Goal: Browse casually: Explore the website without a specific task or goal

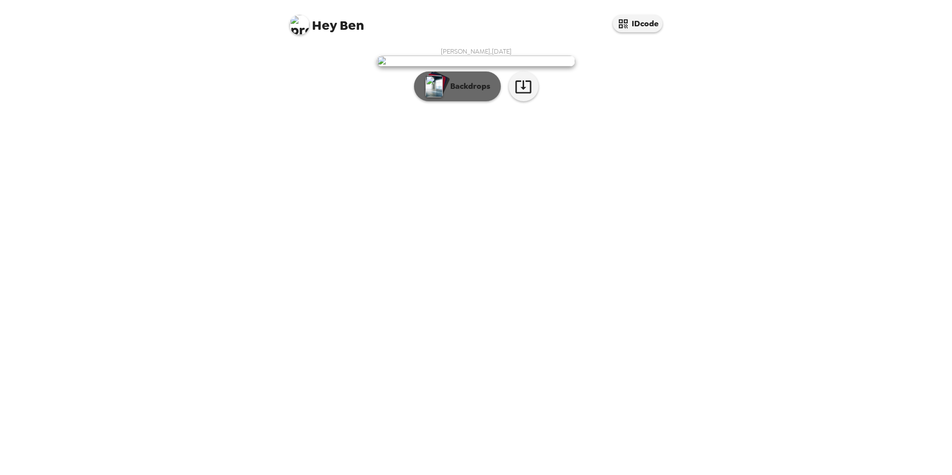
click at [465, 92] on p "Backdrops" at bounding box center [467, 86] width 45 height 12
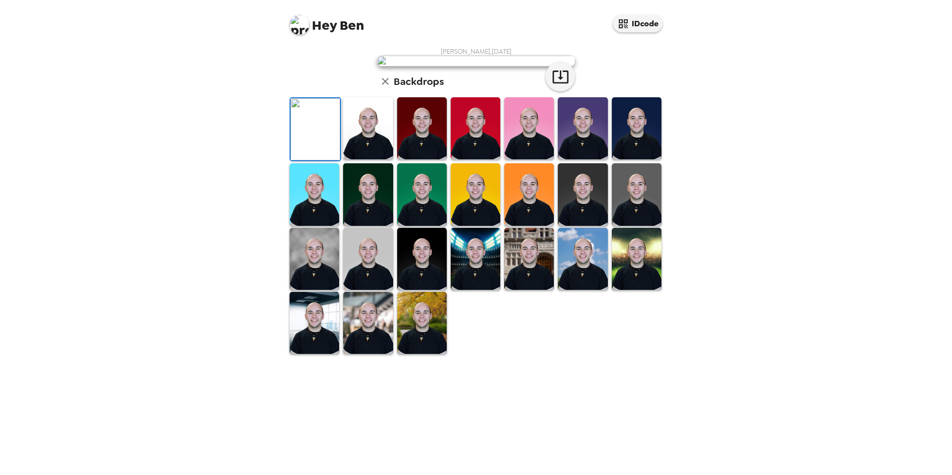
scroll to position [50, 0]
click at [620, 159] on img at bounding box center [637, 128] width 50 height 62
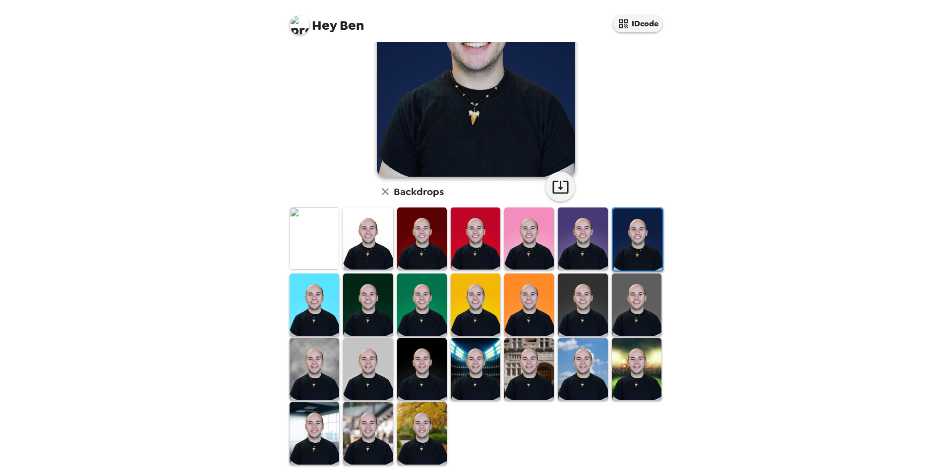
click at [475, 362] on img at bounding box center [476, 369] width 50 height 62
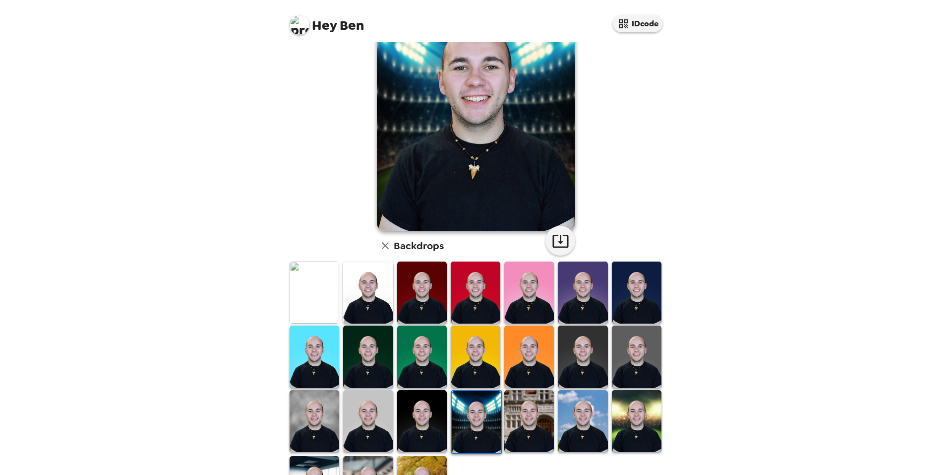
scroll to position [0, 0]
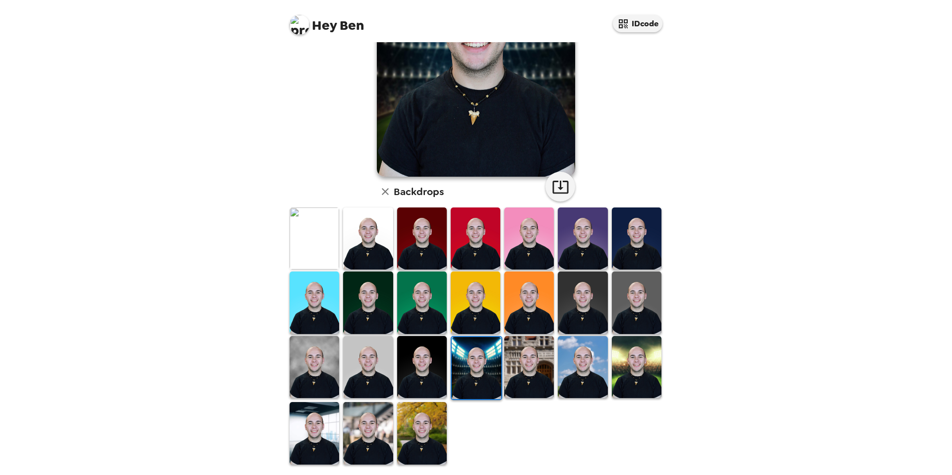
click at [564, 358] on img at bounding box center [583, 367] width 50 height 62
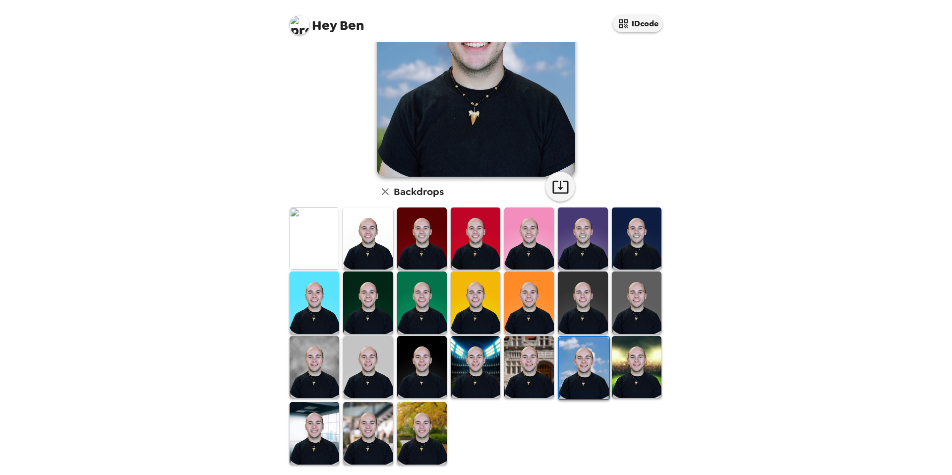
click at [516, 365] on img at bounding box center [529, 367] width 50 height 62
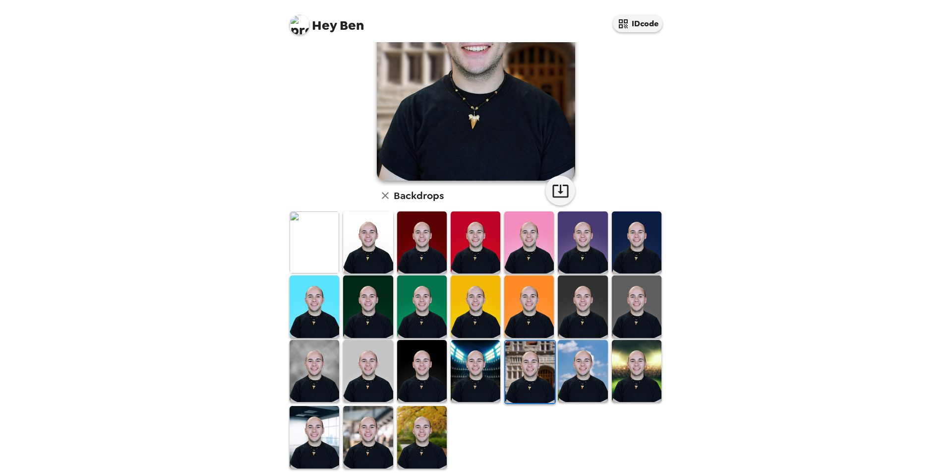
scroll to position [127, 0]
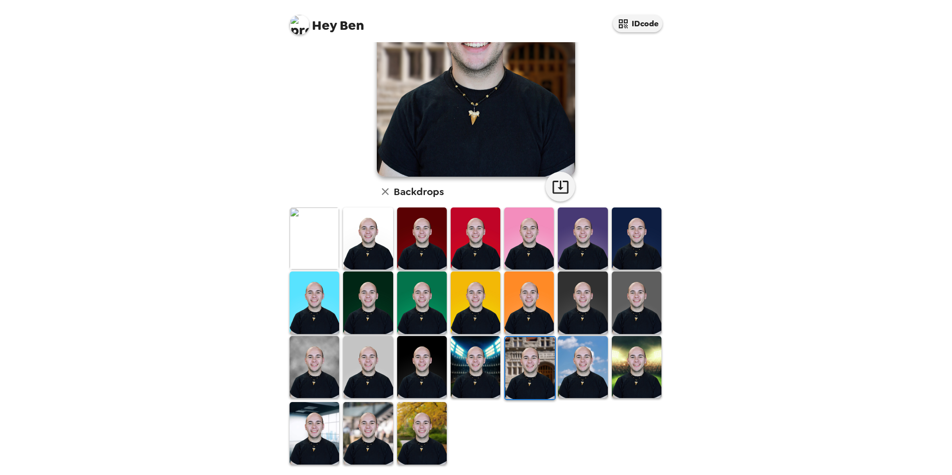
click at [417, 359] on img at bounding box center [422, 367] width 50 height 62
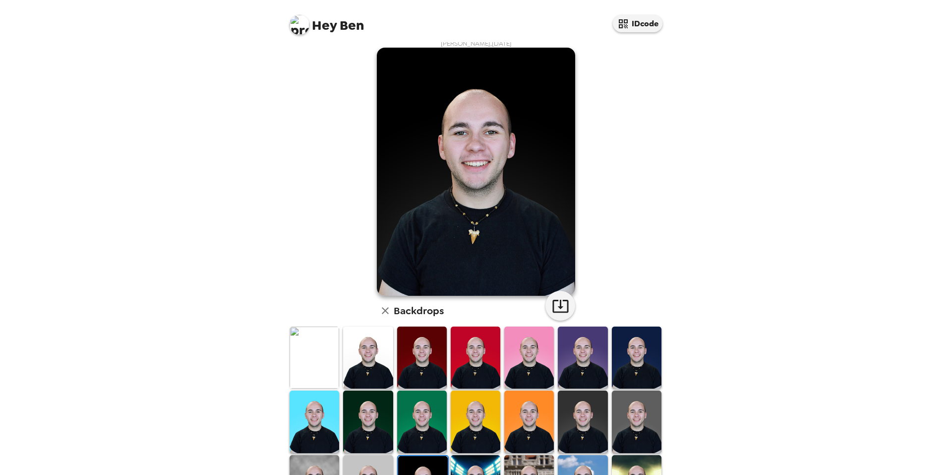
scroll to position [0, 0]
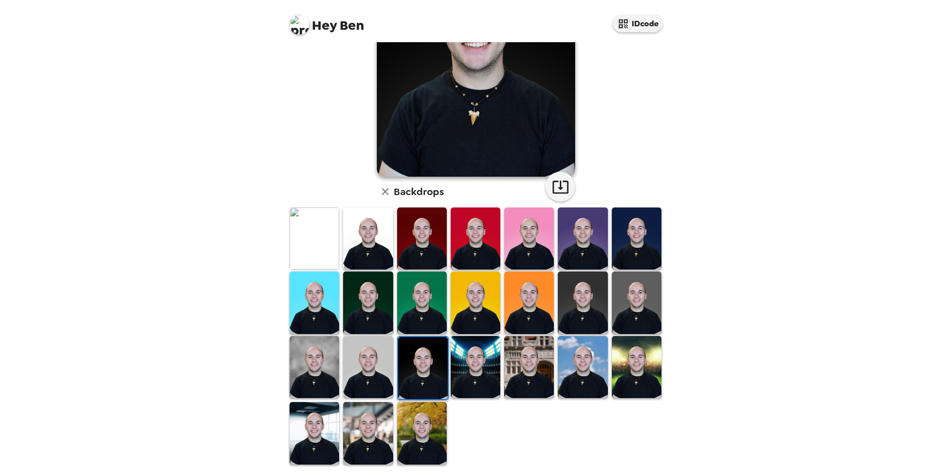
click at [372, 366] on img at bounding box center [368, 367] width 50 height 62
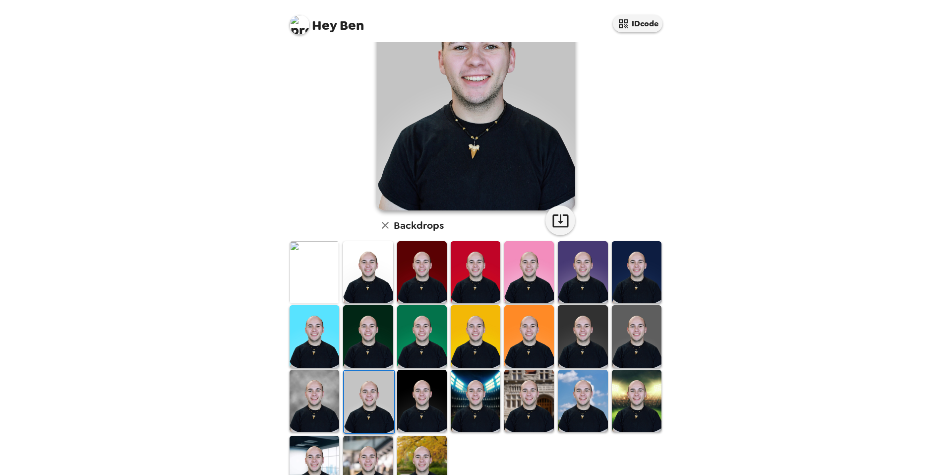
scroll to position [77, 0]
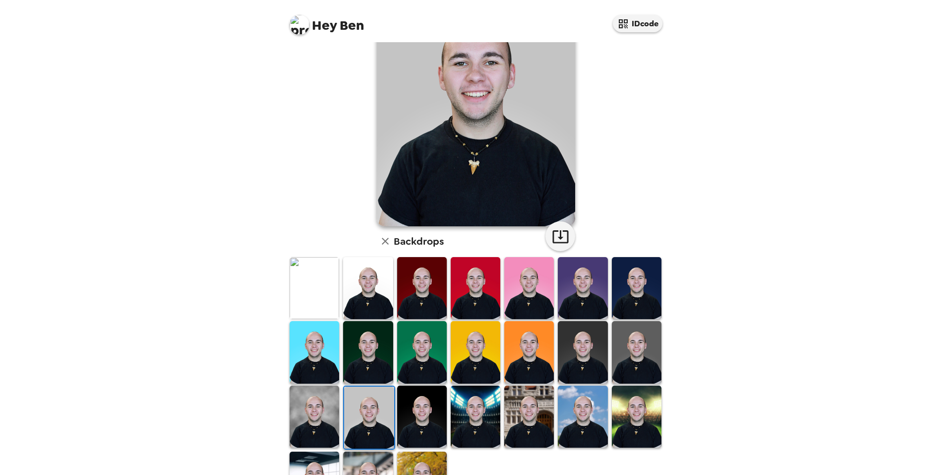
click at [305, 413] on img at bounding box center [315, 416] width 50 height 62
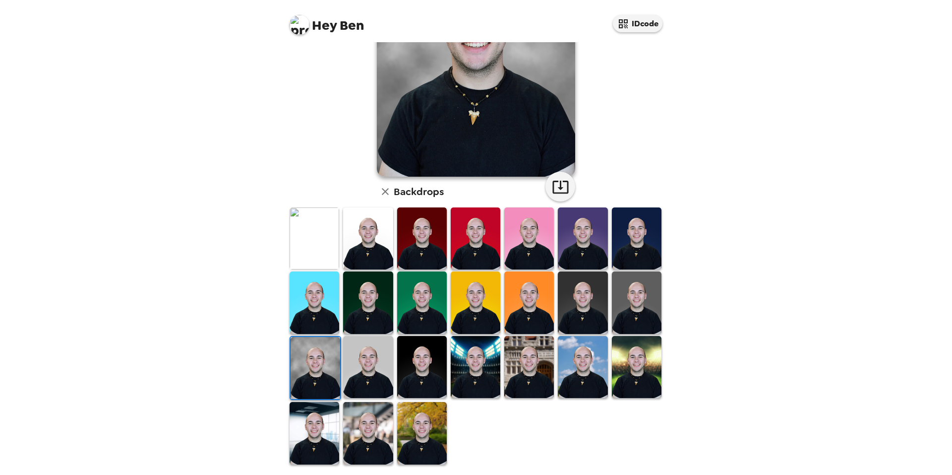
click at [314, 423] on img at bounding box center [315, 433] width 50 height 62
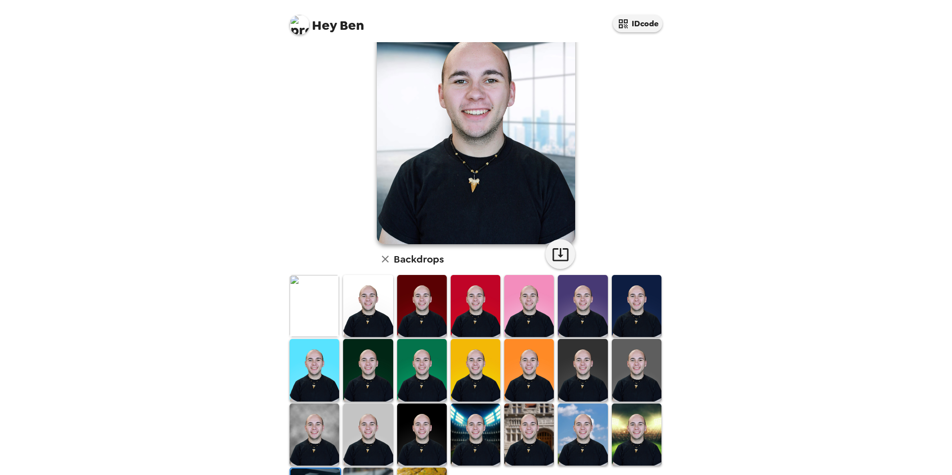
scroll to position [127, 0]
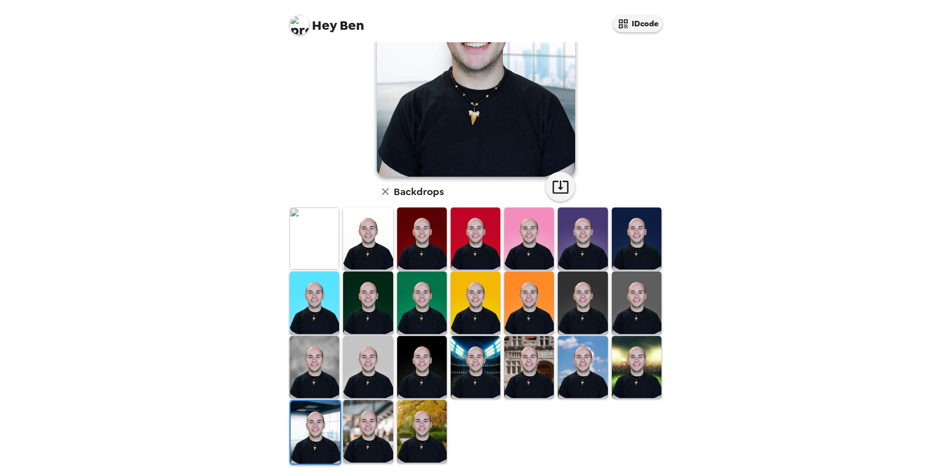
click at [366, 426] on img at bounding box center [368, 431] width 50 height 62
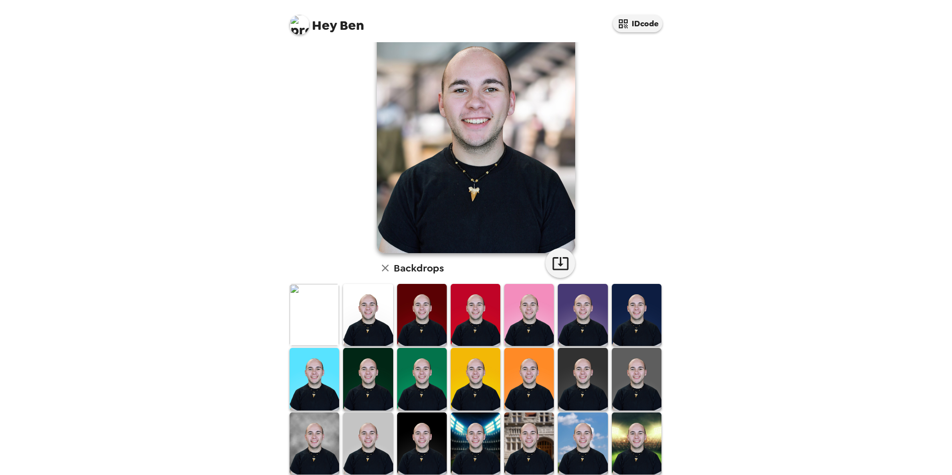
scroll to position [0, 0]
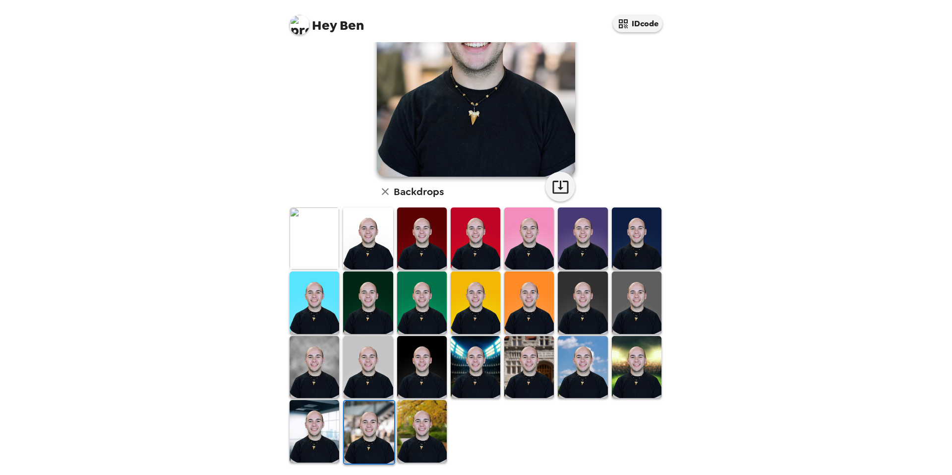
click at [412, 415] on img at bounding box center [422, 431] width 50 height 62
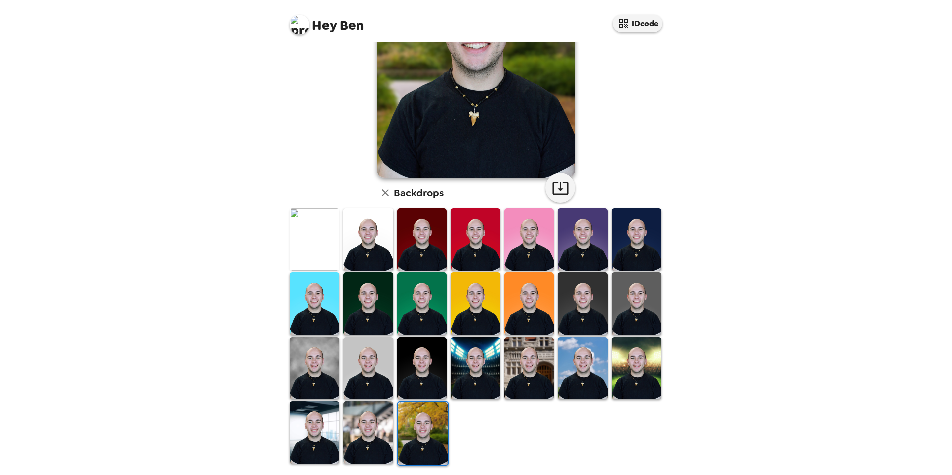
scroll to position [127, 0]
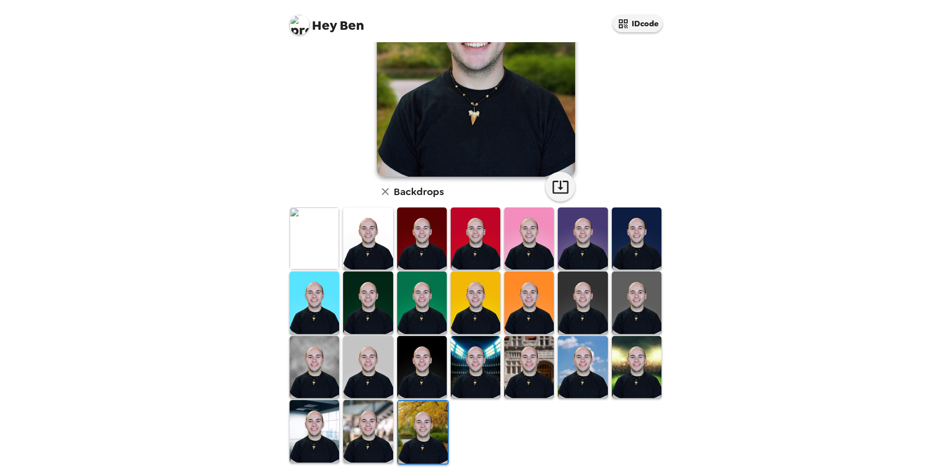
click at [372, 241] on img at bounding box center [368, 238] width 50 height 62
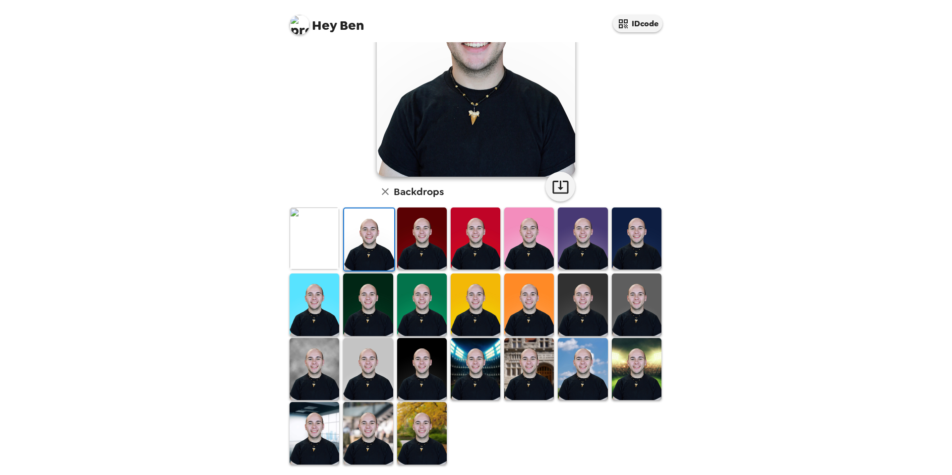
click at [427, 239] on img at bounding box center [422, 238] width 50 height 62
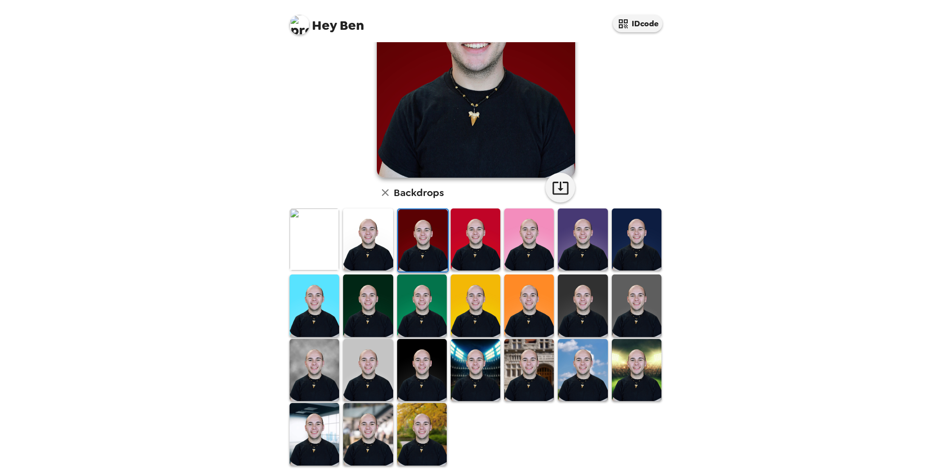
click at [310, 242] on img at bounding box center [315, 239] width 50 height 62
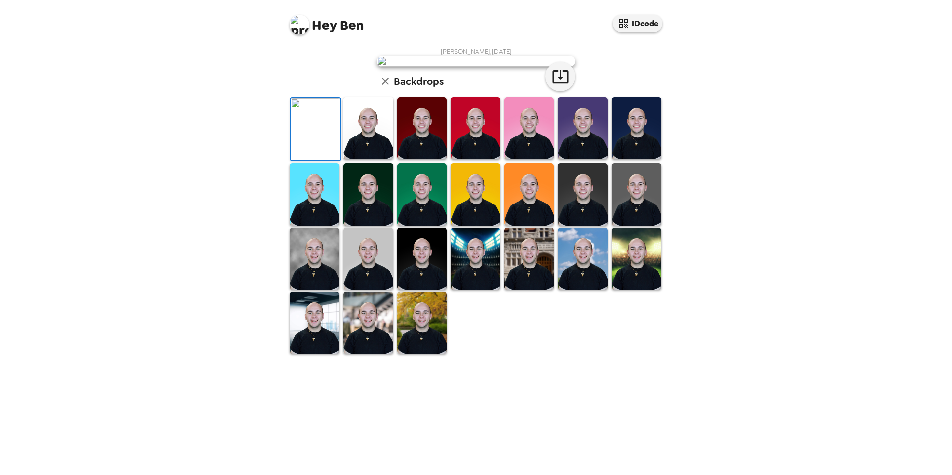
click at [377, 159] on img at bounding box center [368, 128] width 50 height 62
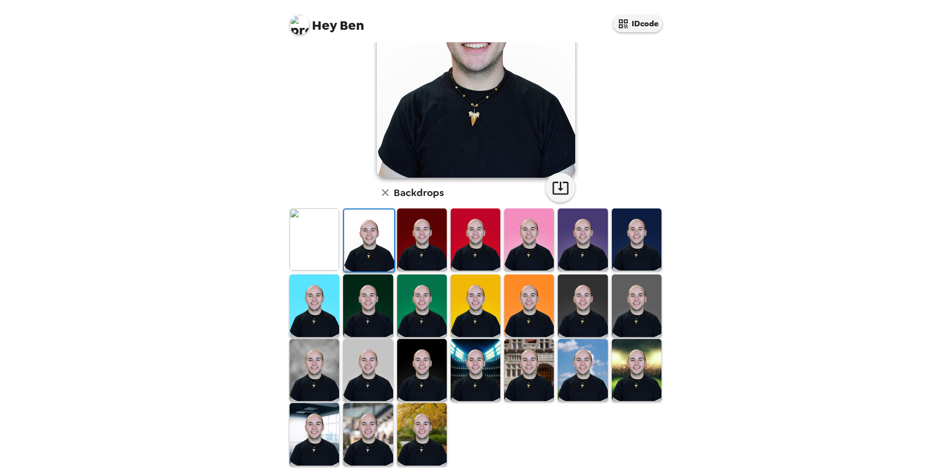
scroll to position [126, 0]
click at [320, 235] on img at bounding box center [315, 239] width 50 height 62
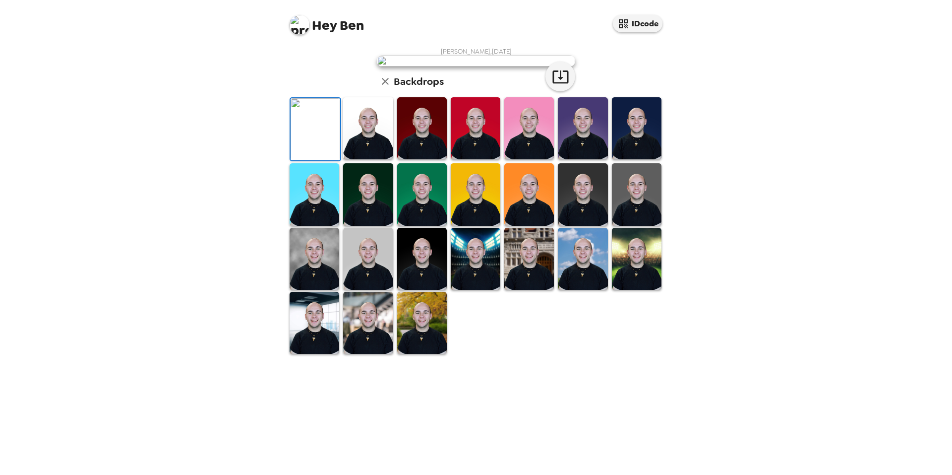
scroll to position [0, 0]
click at [367, 159] on img at bounding box center [368, 128] width 50 height 62
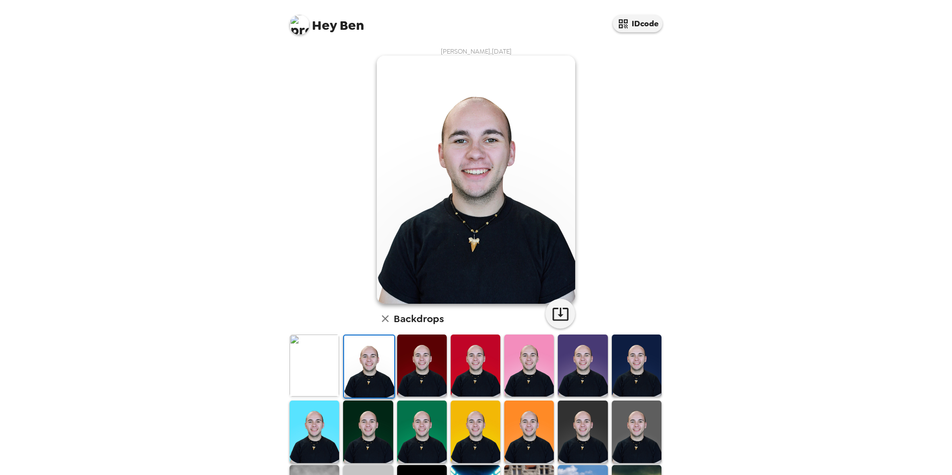
click at [320, 364] on img at bounding box center [315, 365] width 50 height 62
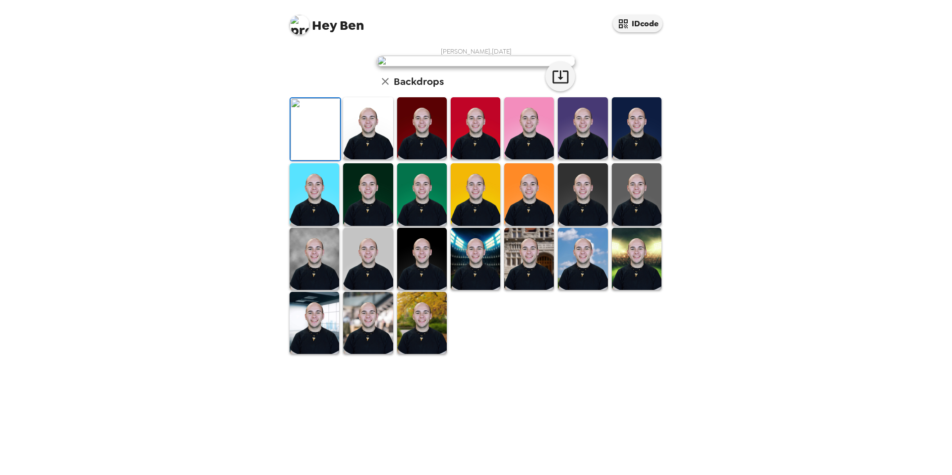
click at [362, 159] on img at bounding box center [368, 128] width 50 height 62
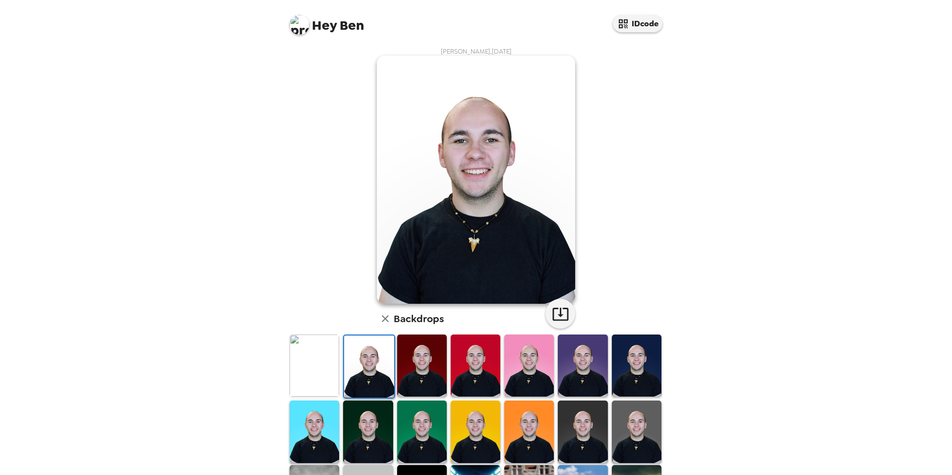
click at [636, 355] on img at bounding box center [637, 365] width 50 height 62
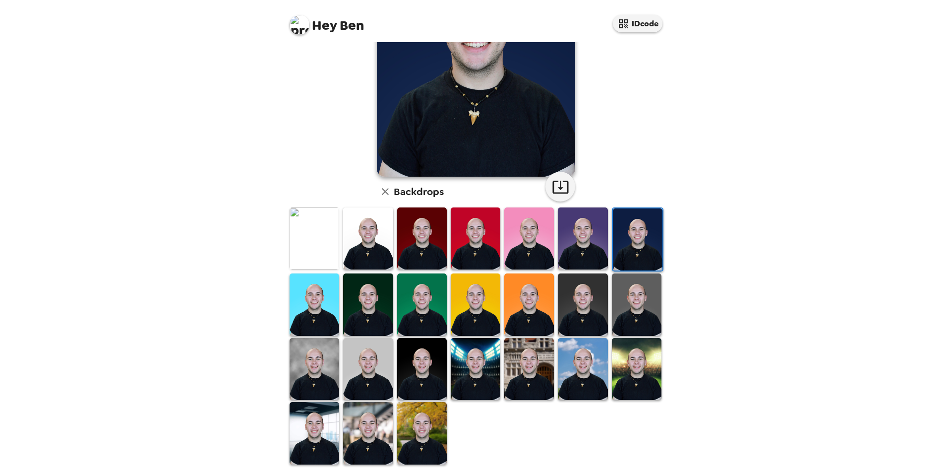
click at [627, 295] on img at bounding box center [637, 304] width 50 height 62
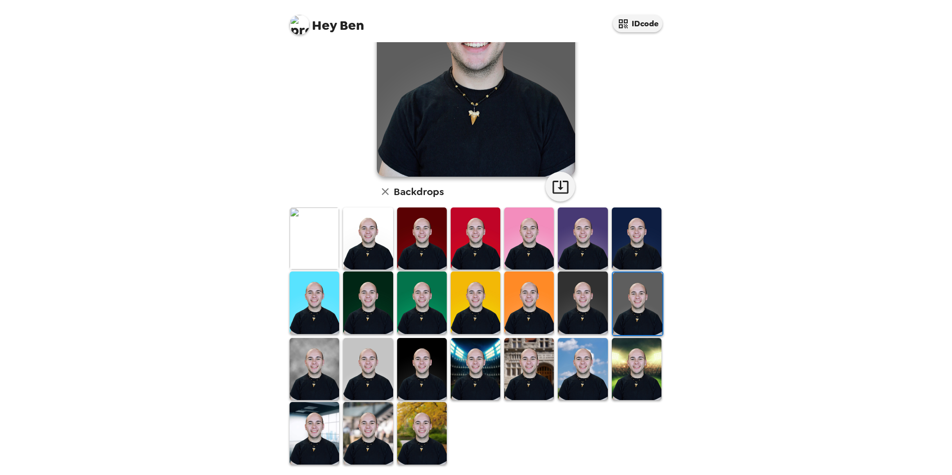
click at [357, 240] on img at bounding box center [368, 238] width 50 height 62
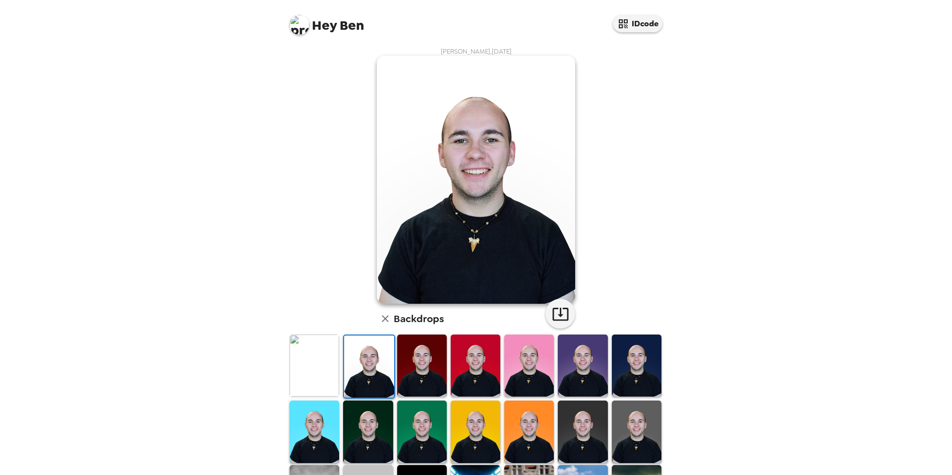
click at [620, 361] on img at bounding box center [637, 365] width 50 height 62
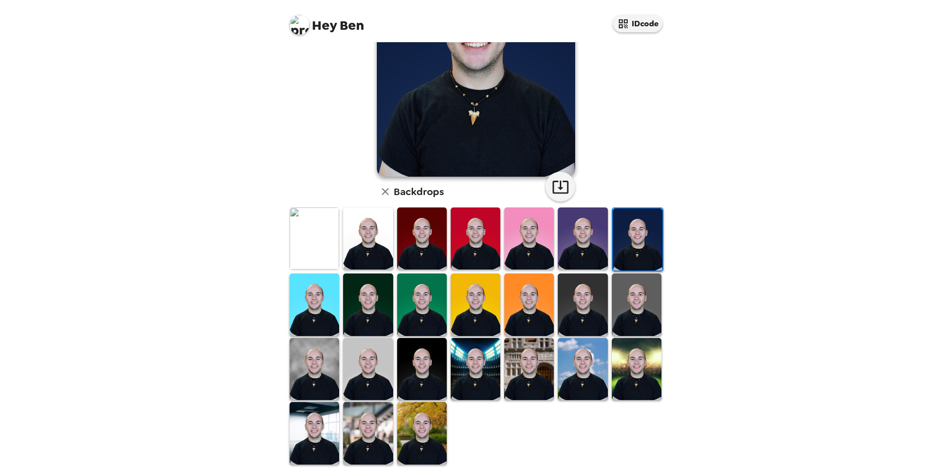
click at [430, 363] on img at bounding box center [422, 369] width 50 height 62
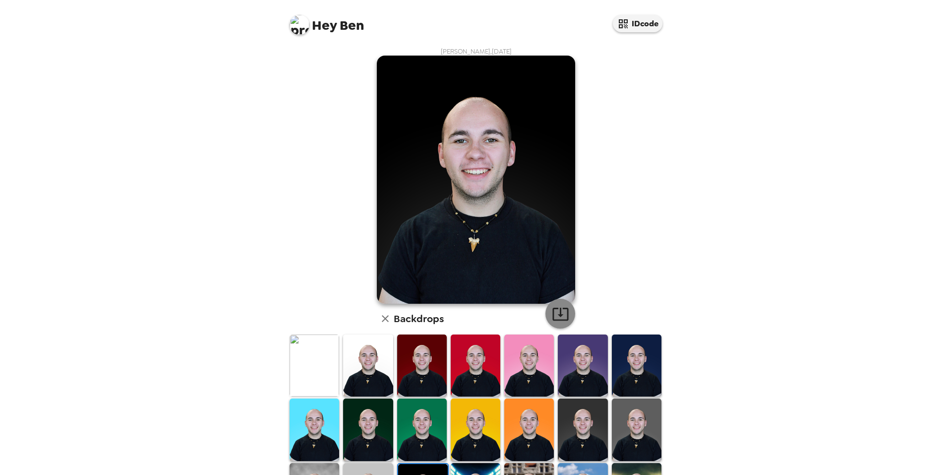
click at [562, 313] on icon "button" at bounding box center [560, 313] width 17 height 17
